Goal: Find specific page/section: Find specific page/section

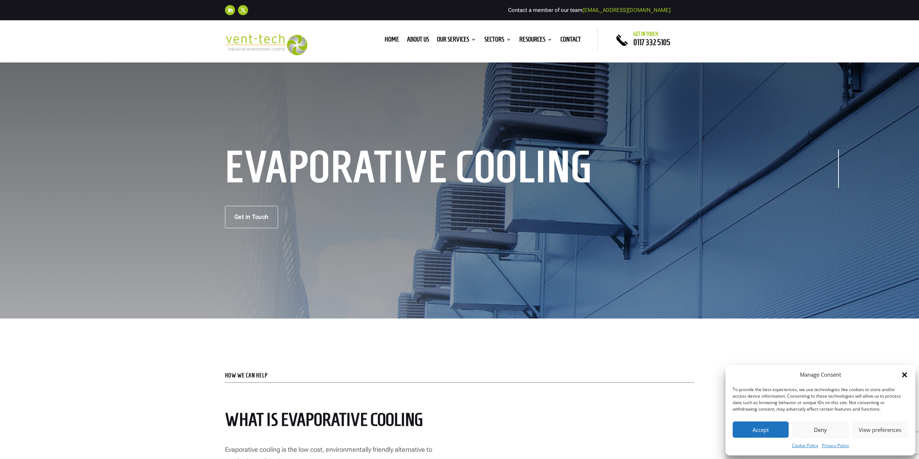
click at [757, 430] on button "Accept" at bounding box center [761, 429] width 56 height 16
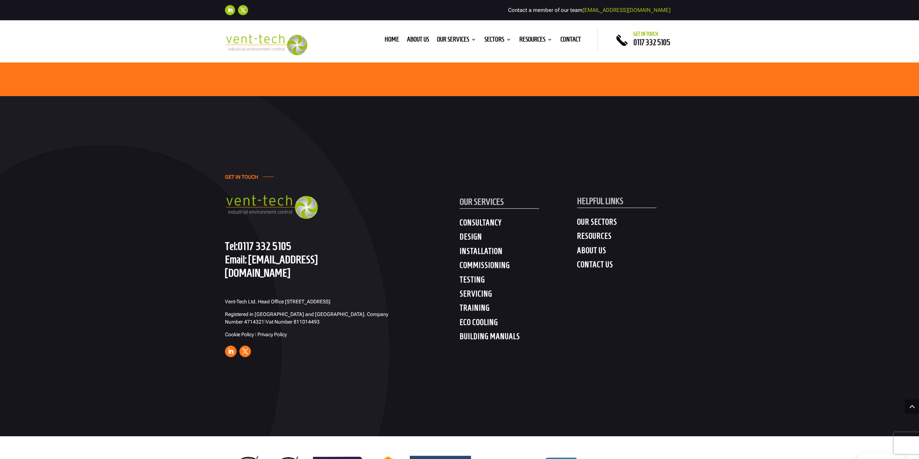
scroll to position [2707, 0]
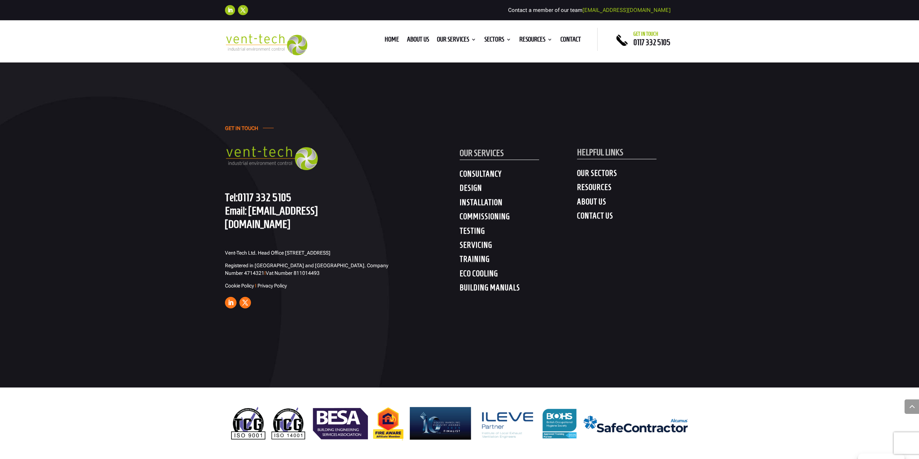
click at [477, 193] on h4 "DESIGN" at bounding box center [518, 189] width 117 height 13
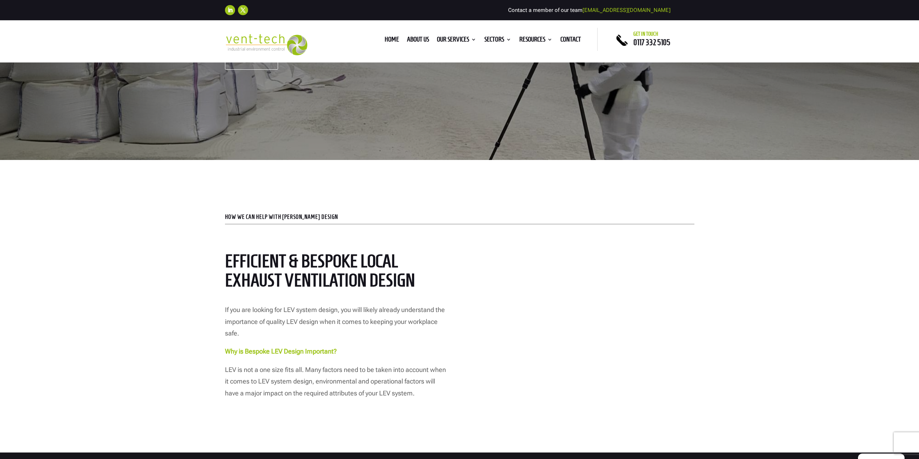
scroll to position [72, 0]
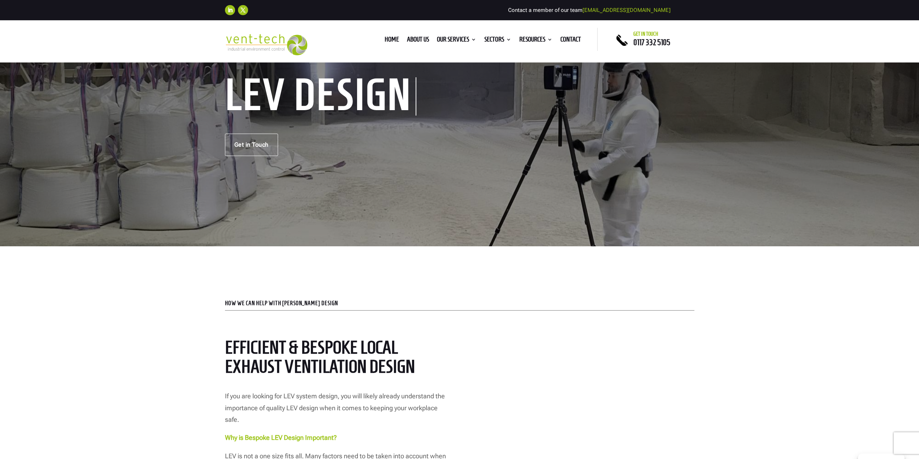
click at [418, 95] on div "LEV Design" at bounding box center [335, 96] width 220 height 38
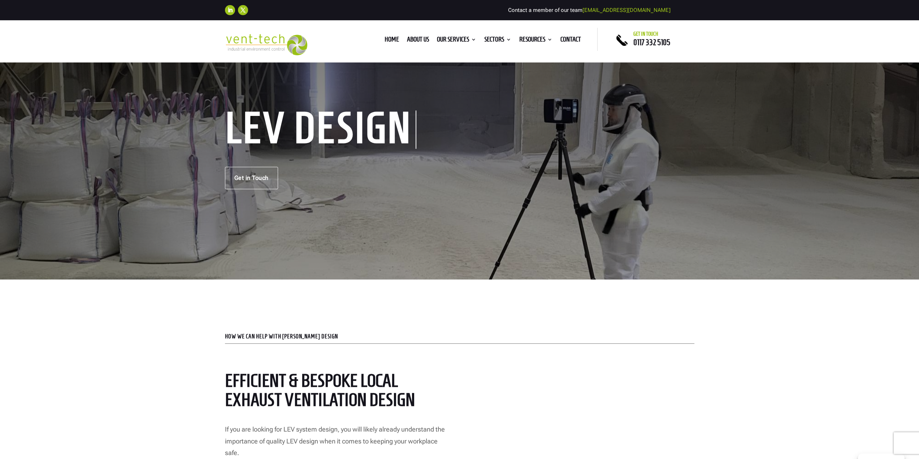
scroll to position [0, 0]
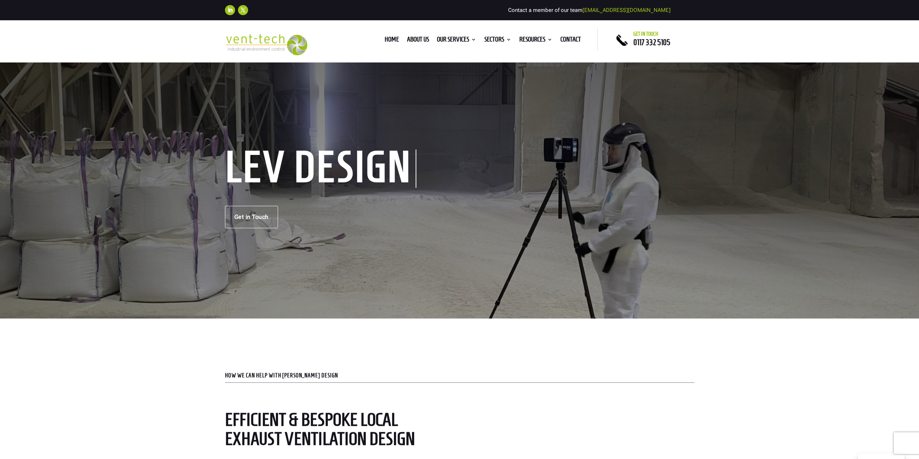
drag, startPoint x: 346, startPoint y: 155, endPoint x: 337, endPoint y: 155, distance: 9.1
click at [351, 155] on h1 "LEV Design" at bounding box center [320, 168] width 191 height 38
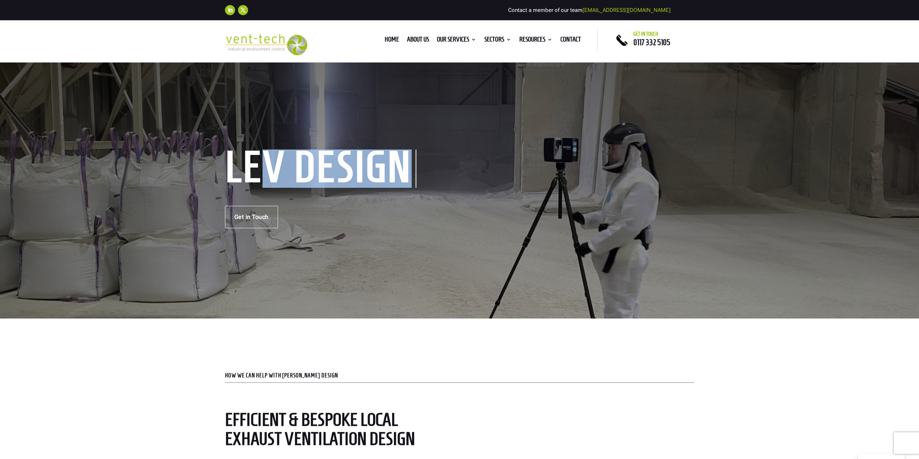
drag, startPoint x: 262, startPoint y: 160, endPoint x: 447, endPoint y: 160, distance: 185.2
click at [450, 162] on div "LEV Design Get in Touch" at bounding box center [459, 190] width 469 height 77
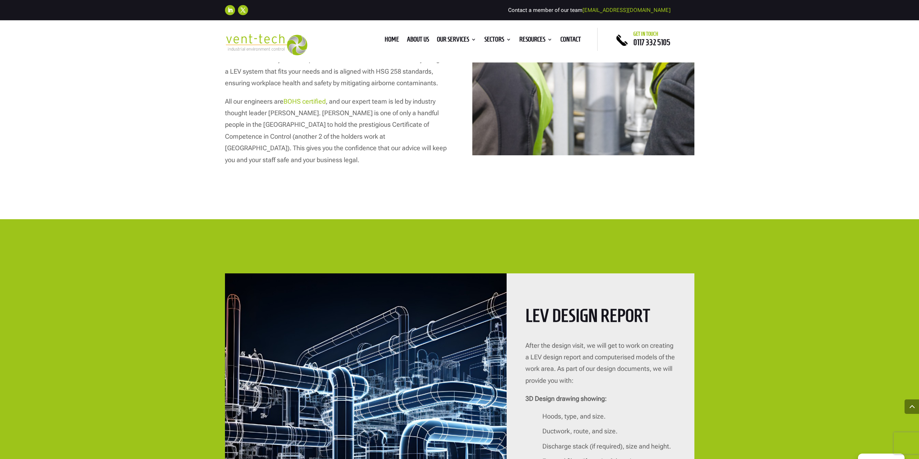
scroll to position [1408, 0]
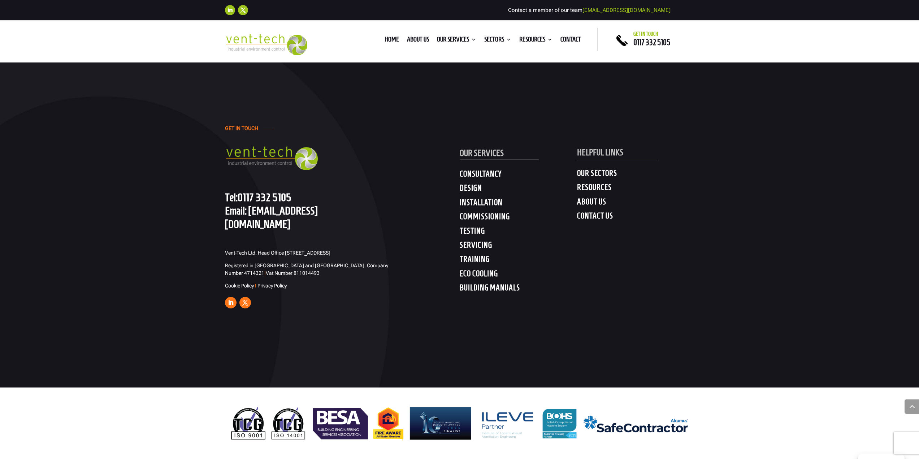
drag, startPoint x: 399, startPoint y: 144, endPoint x: 396, endPoint y: 140, distance: 5.6
